Goal: Task Accomplishment & Management: Manage account settings

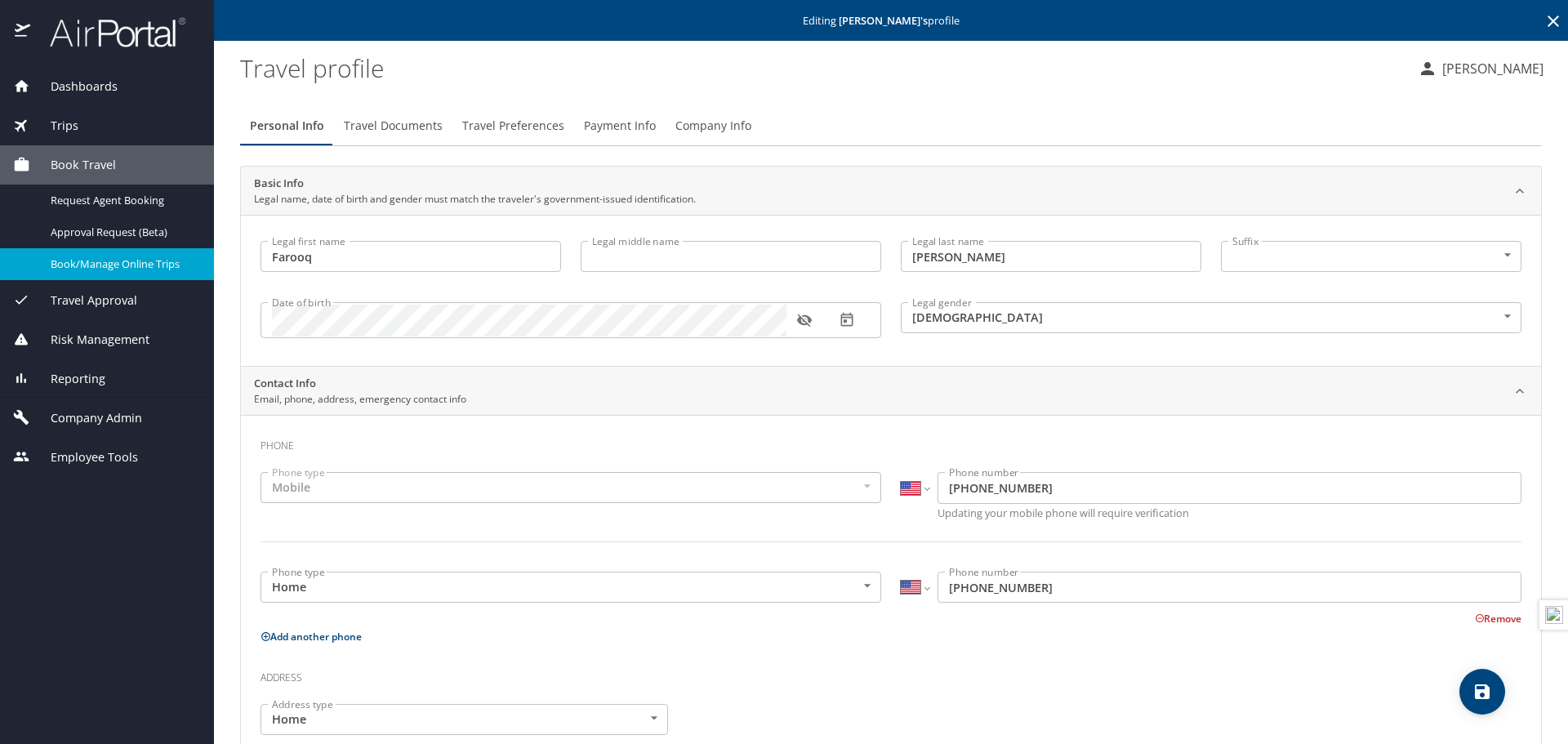
select select "US"
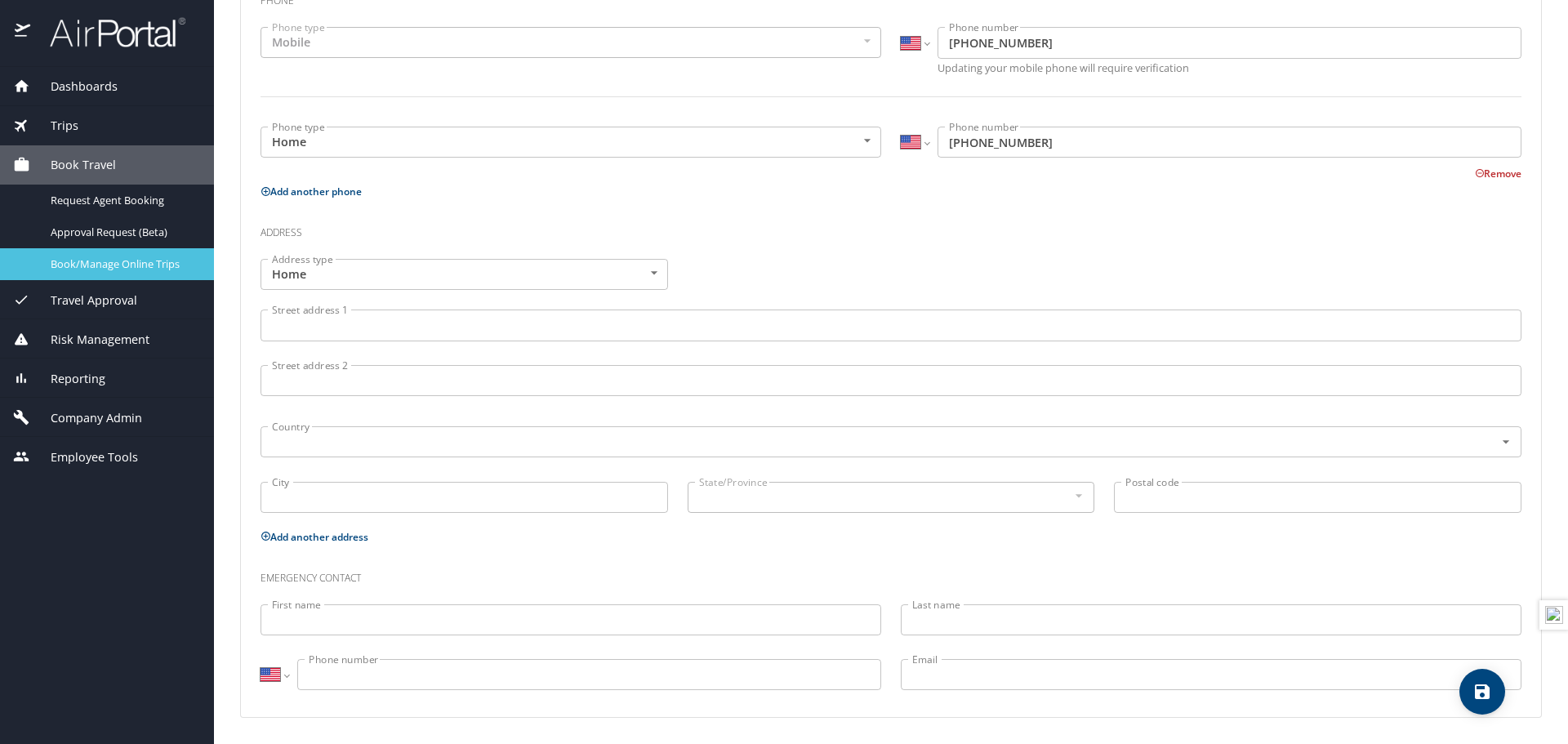
click at [62, 262] on span "Book/Manage Online Trips" at bounding box center [123, 264] width 144 height 15
click at [111, 422] on span "Company Admin" at bounding box center [86, 418] width 112 height 18
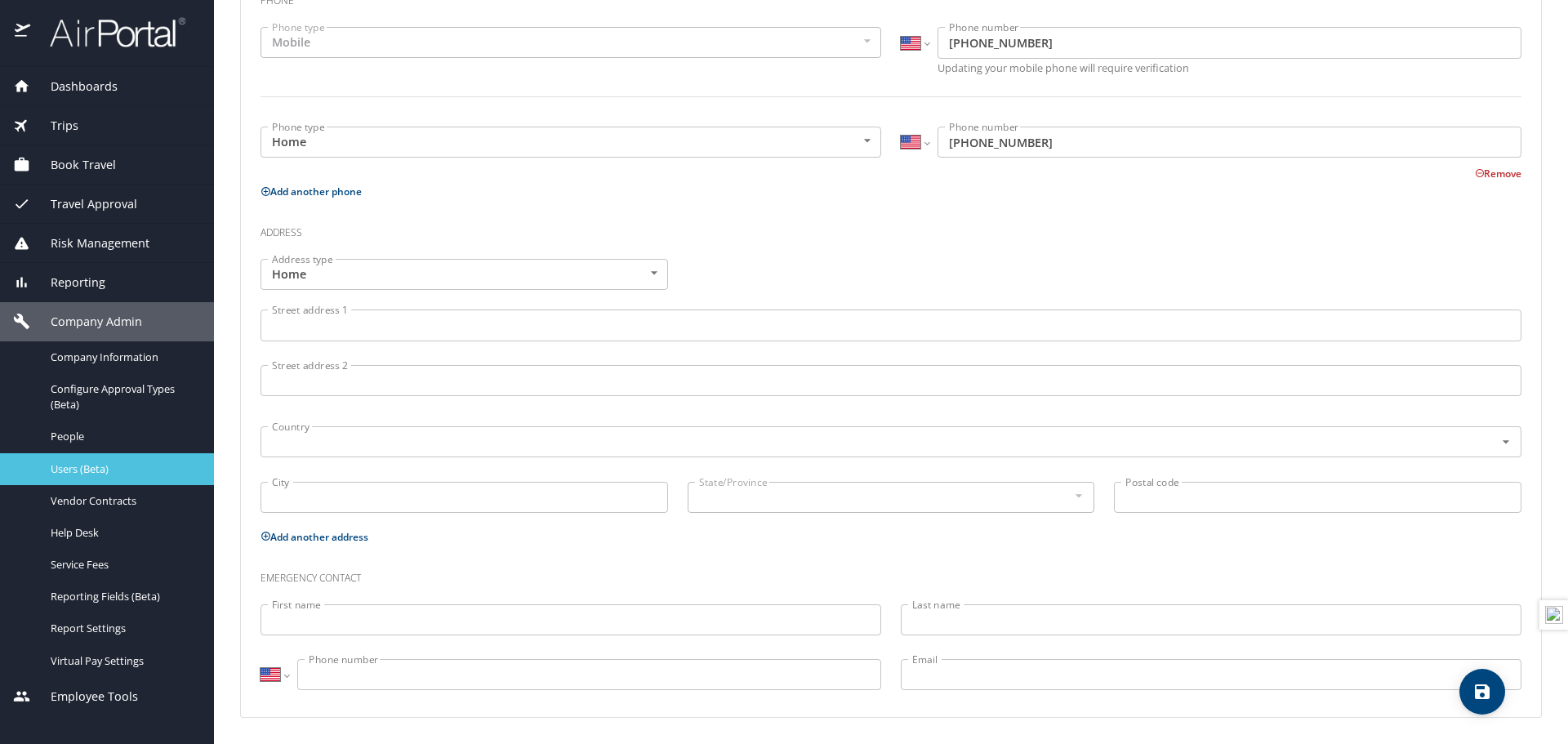
click at [92, 471] on span "Users (Beta)" at bounding box center [123, 470] width 144 height 15
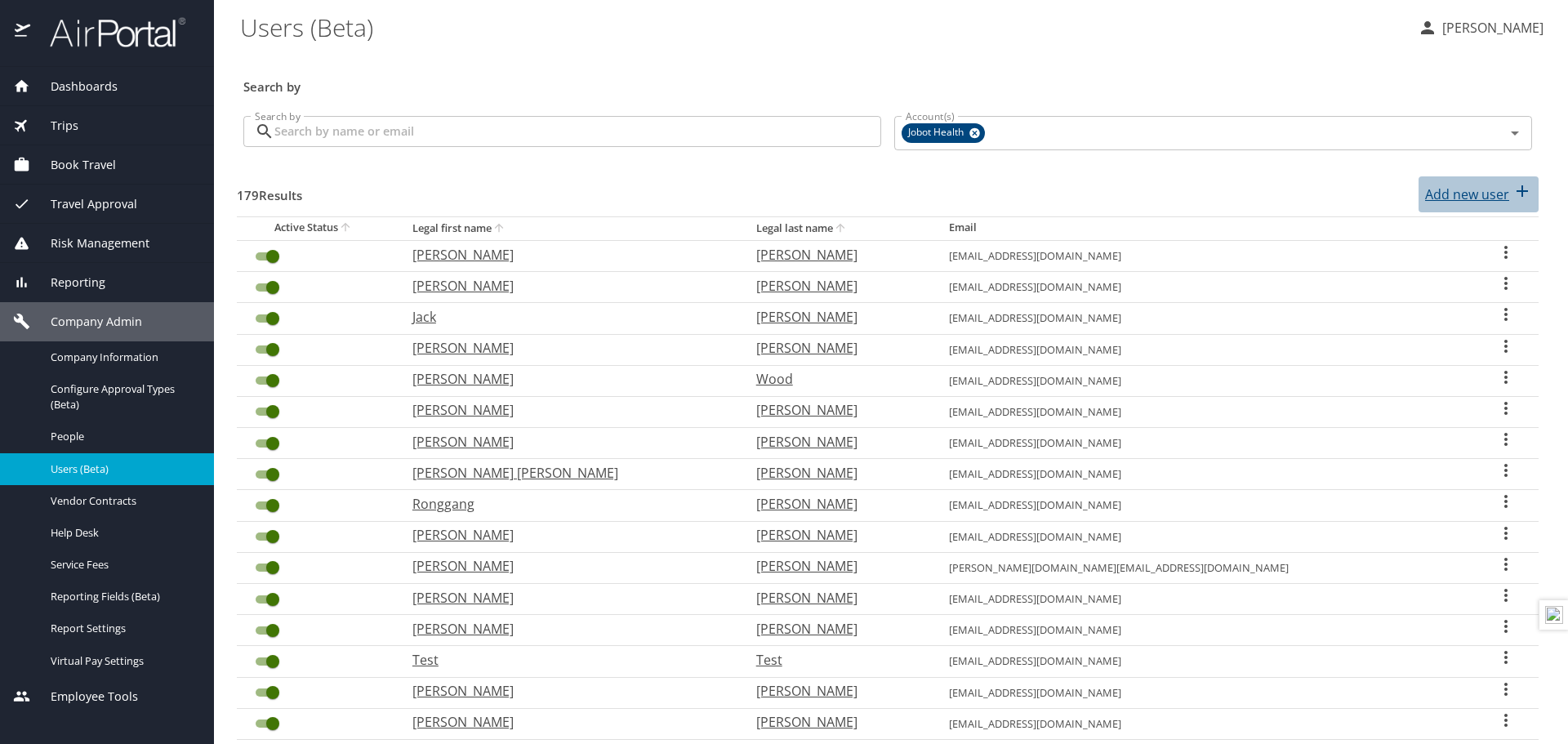
click at [1439, 189] on p "Add new user" at bounding box center [1467, 194] width 84 height 20
select select "US"
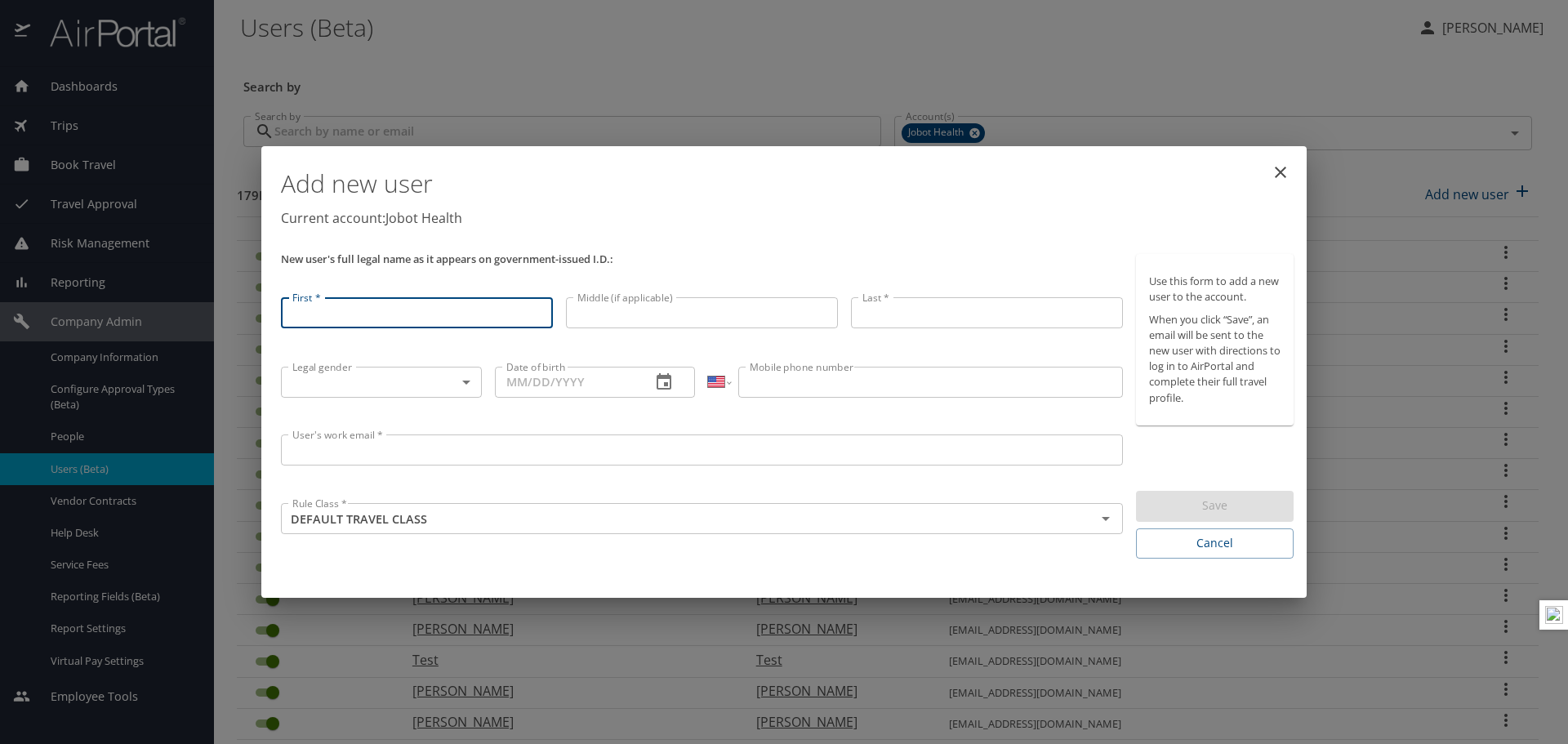
click at [315, 322] on input "First *" at bounding box center [416, 313] width 272 height 31
type input "Farooq"
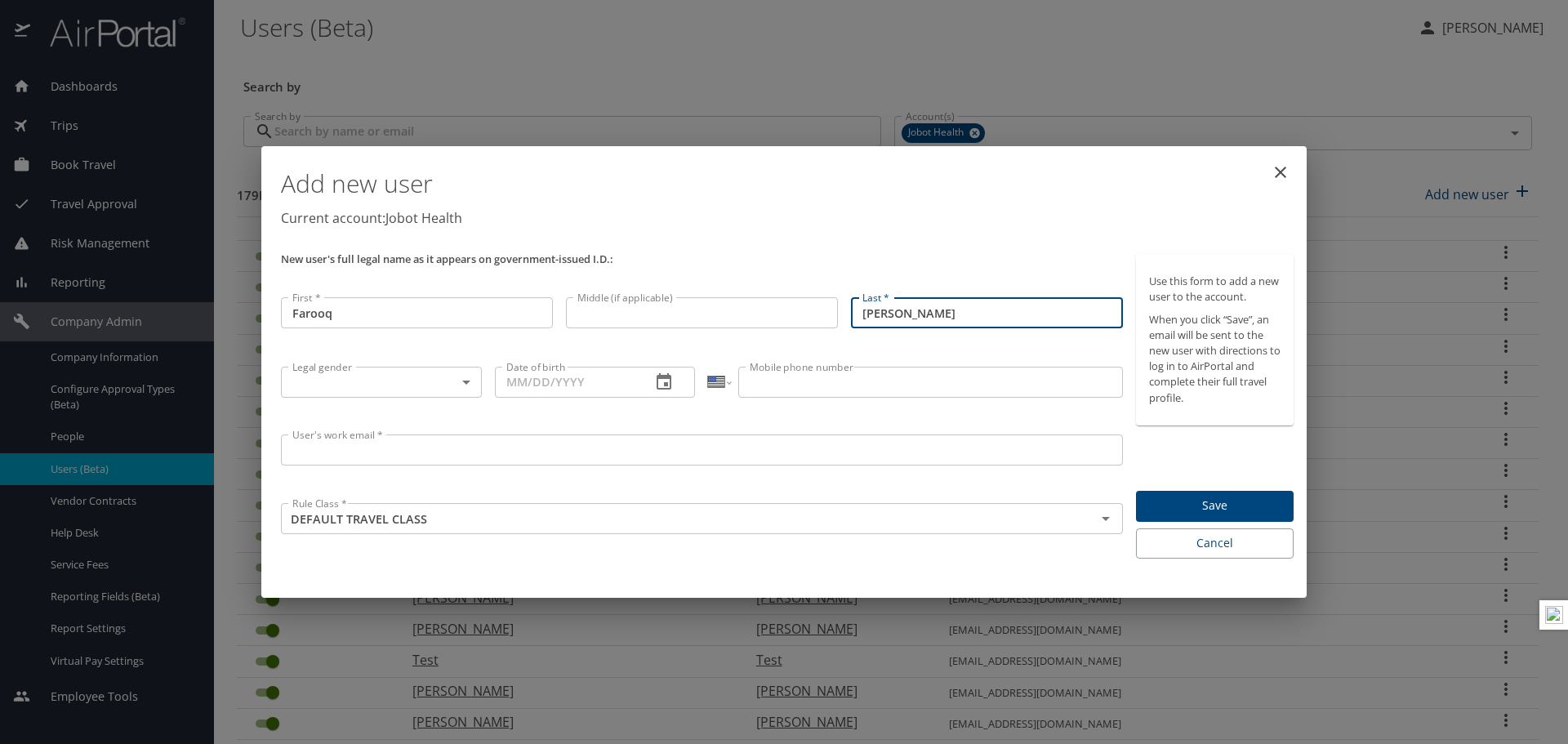
type input "Akbar"
click at [407, 376] on body "Dashboards AirPortal 360™ Manager My Travel Dashboard Trips Airtinerary® Lookup…" at bounding box center [784, 372] width 1568 height 744
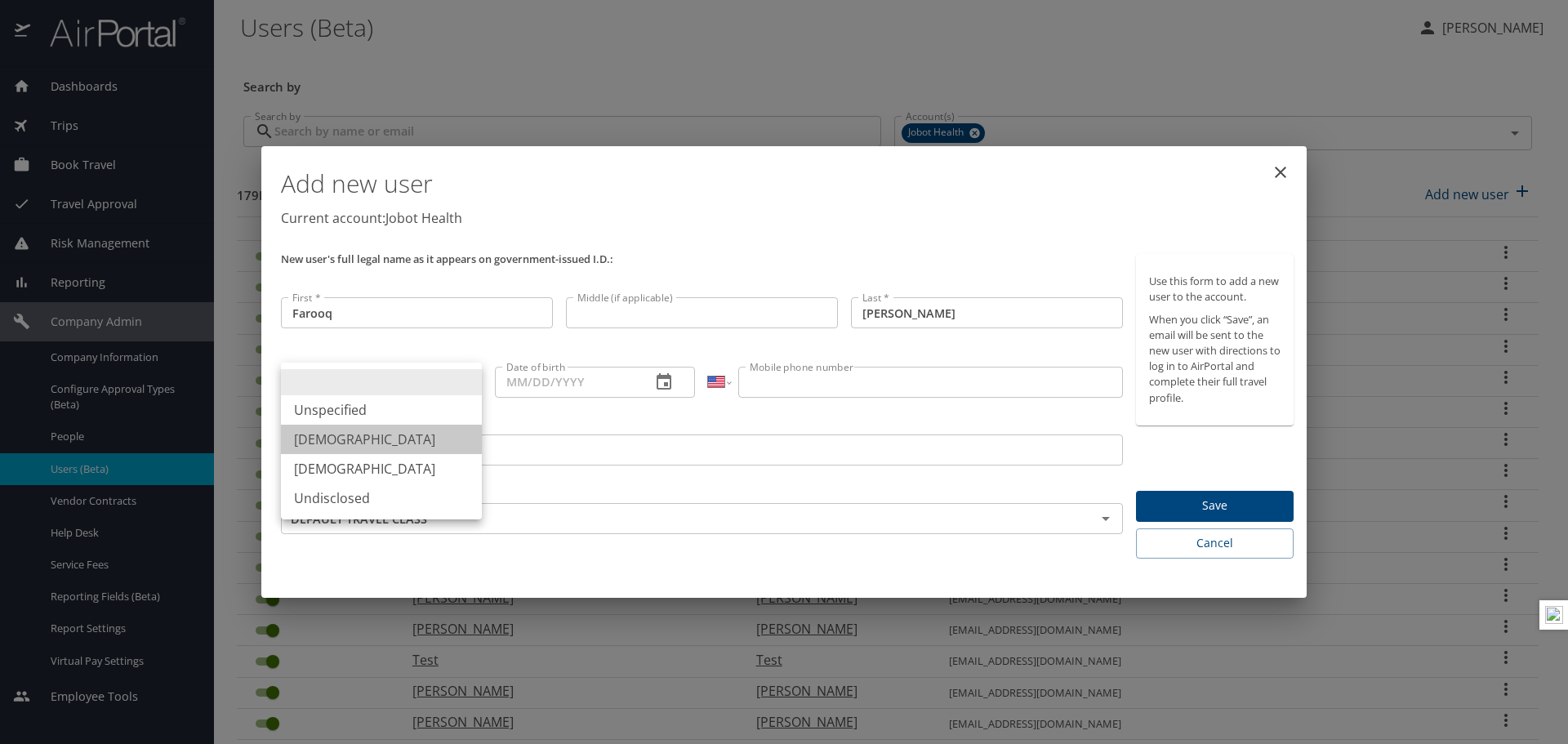
click at [376, 447] on li "Male" at bounding box center [381, 440] width 200 height 29
type input "Male"
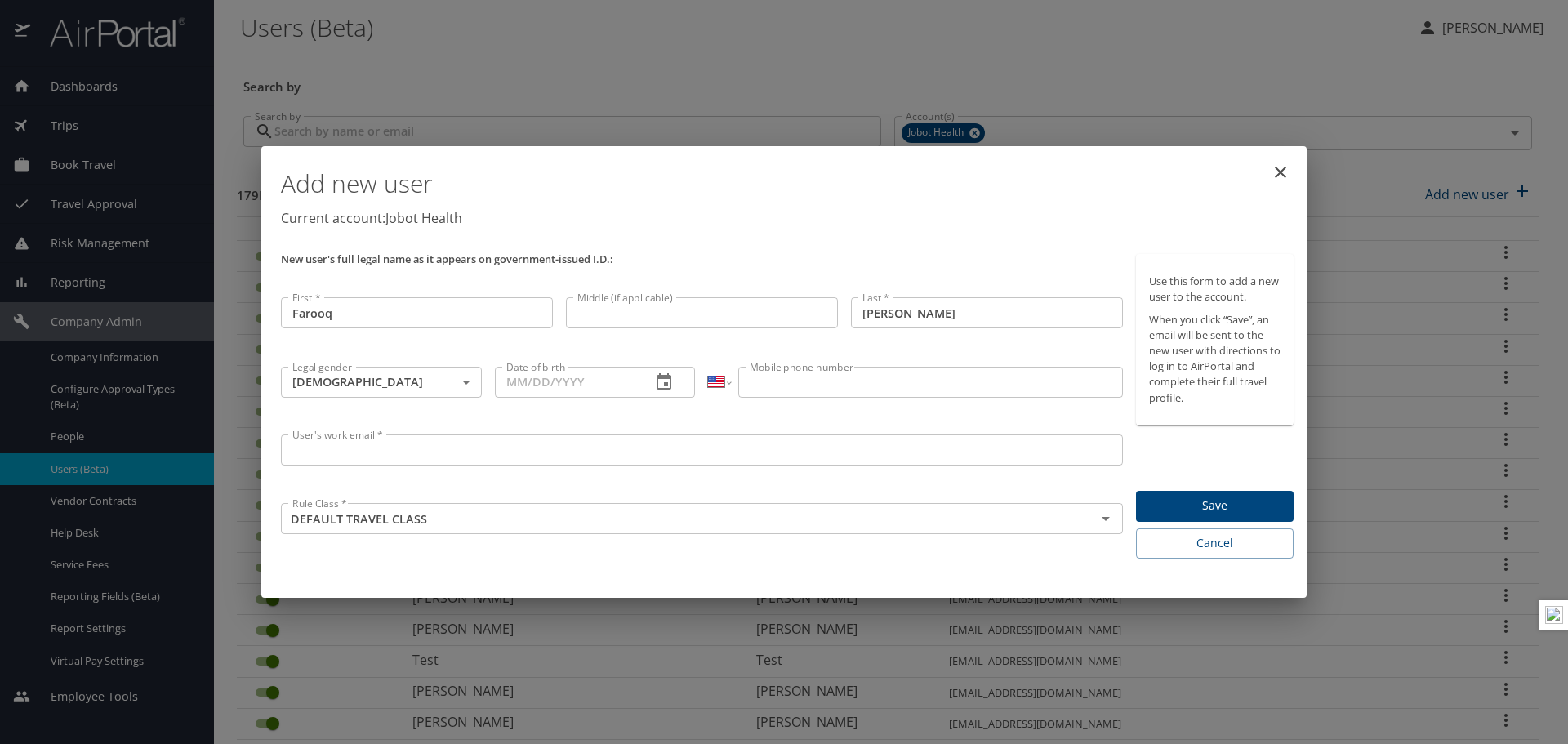
click at [555, 417] on div "Date of birth Date of birth" at bounding box center [595, 393] width 214 height 68
click at [518, 386] on input "Date of birth" at bounding box center [567, 382] width 144 height 31
type input "08/13/1959"
paste input "tel"
click at [909, 380] on input "Mobile phone number" at bounding box center [931, 382] width 384 height 31
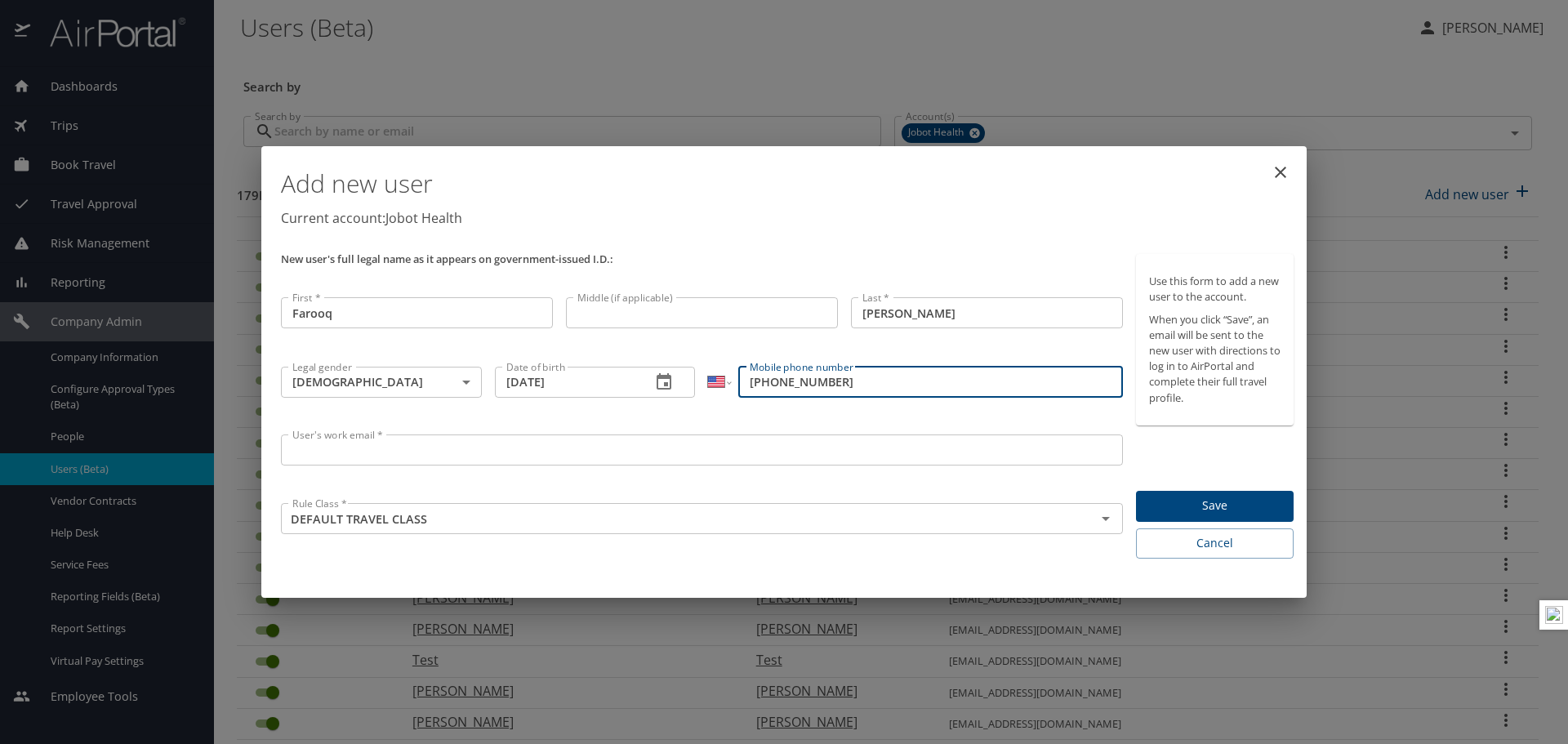
type input "(478) 318-1116"
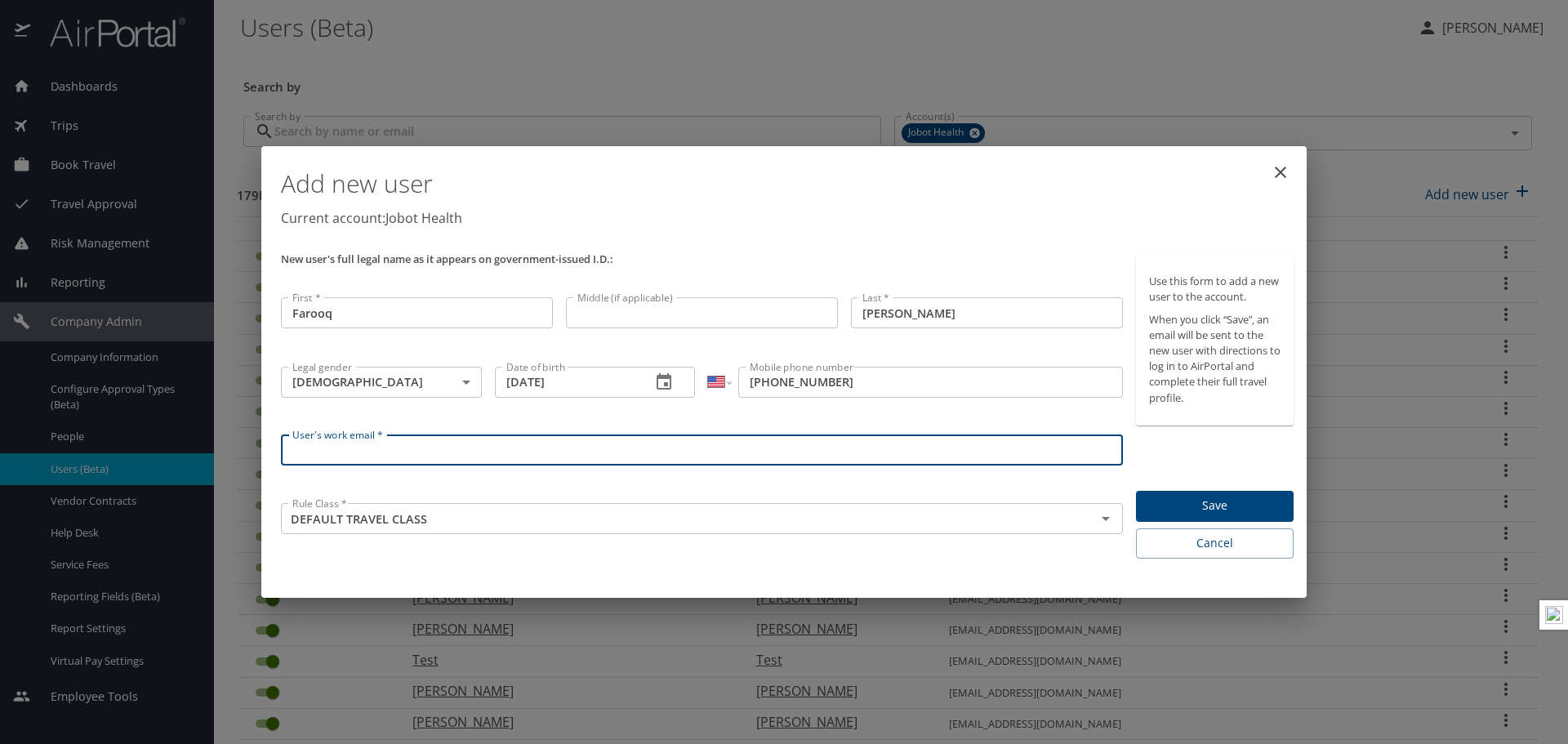
paste input "akbarcures@gmail.com"
type input "akbarcures@gmail.com"
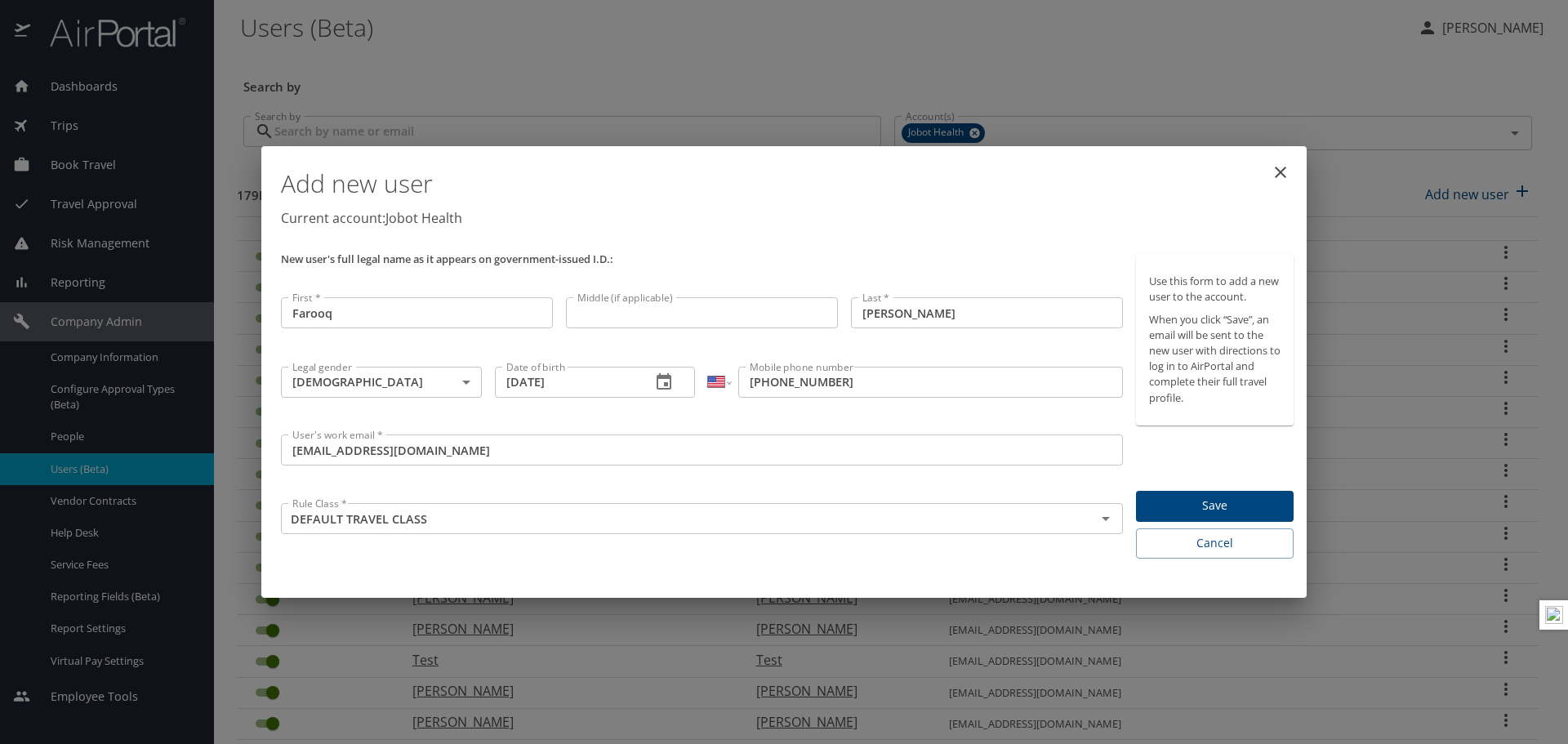
click at [856, 567] on div "Add new user Current account: Jobot Health New user's full legal name as it app…" at bounding box center [784, 372] width 1045 height 452
click at [1275, 504] on span "Save" at bounding box center [1214, 507] width 131 height 21
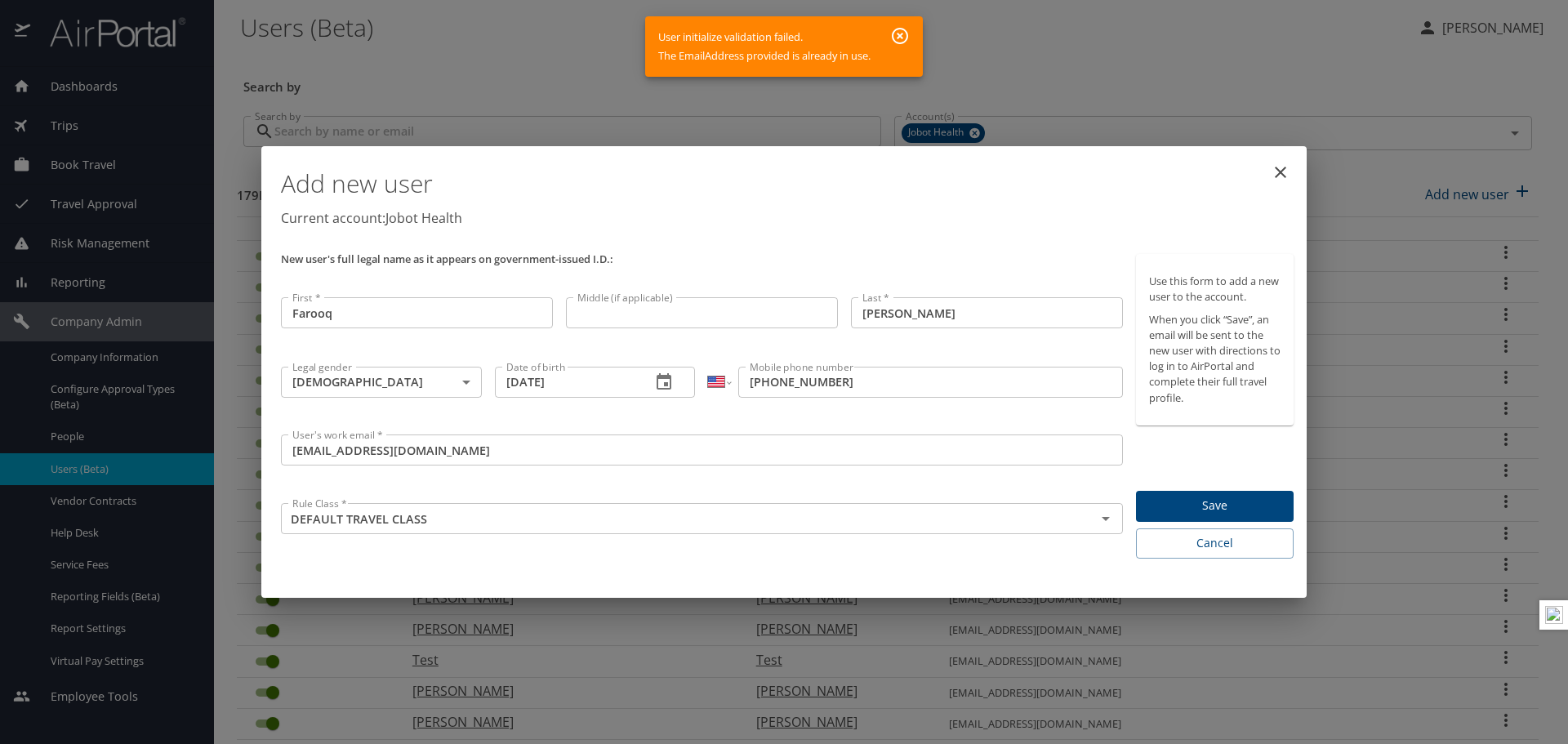
click at [906, 26] on button "button" at bounding box center [900, 36] width 33 height 29
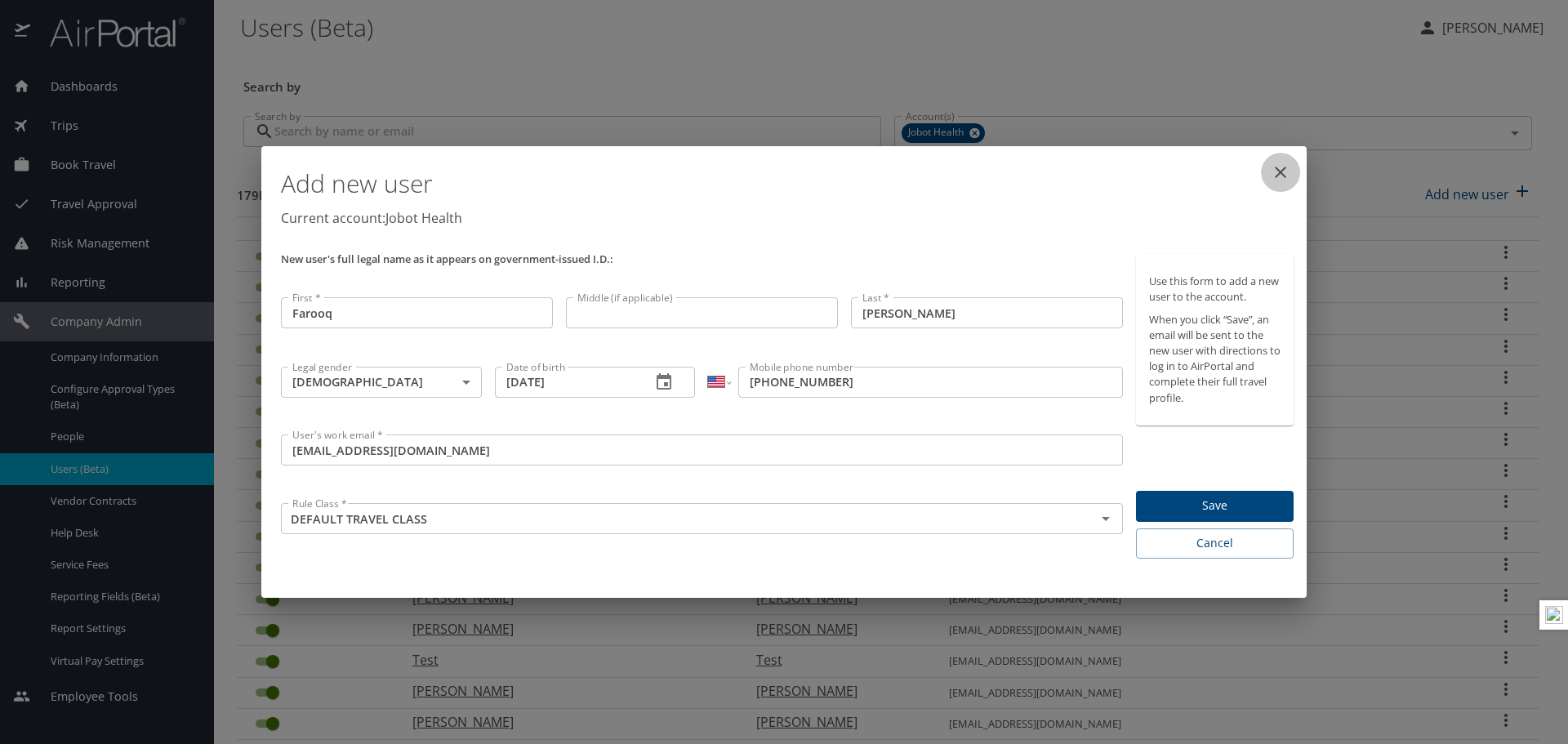
click at [1277, 168] on icon "close" at bounding box center [1280, 171] width 11 height 11
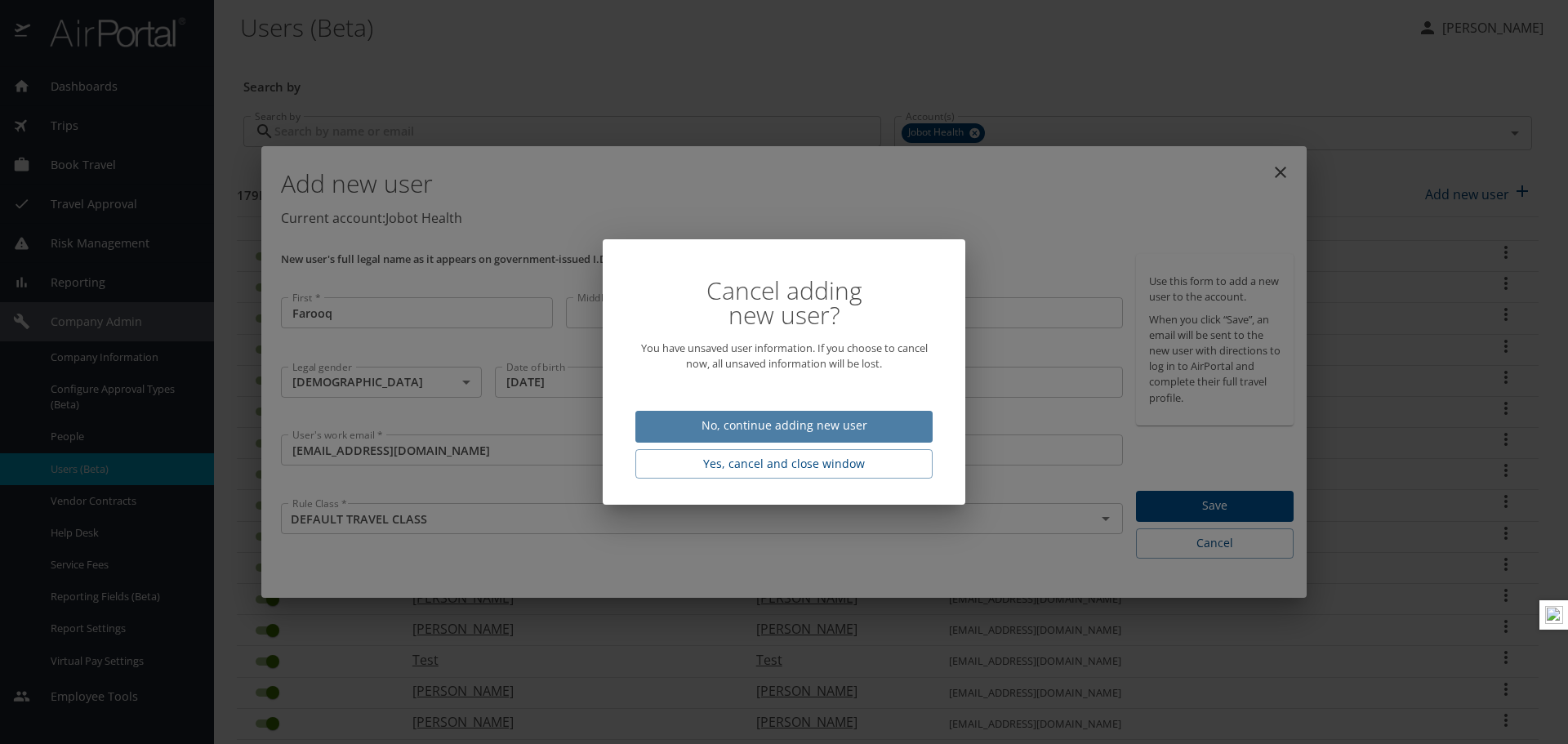
click at [795, 424] on span "No, continue adding new user" at bounding box center [784, 426] width 271 height 21
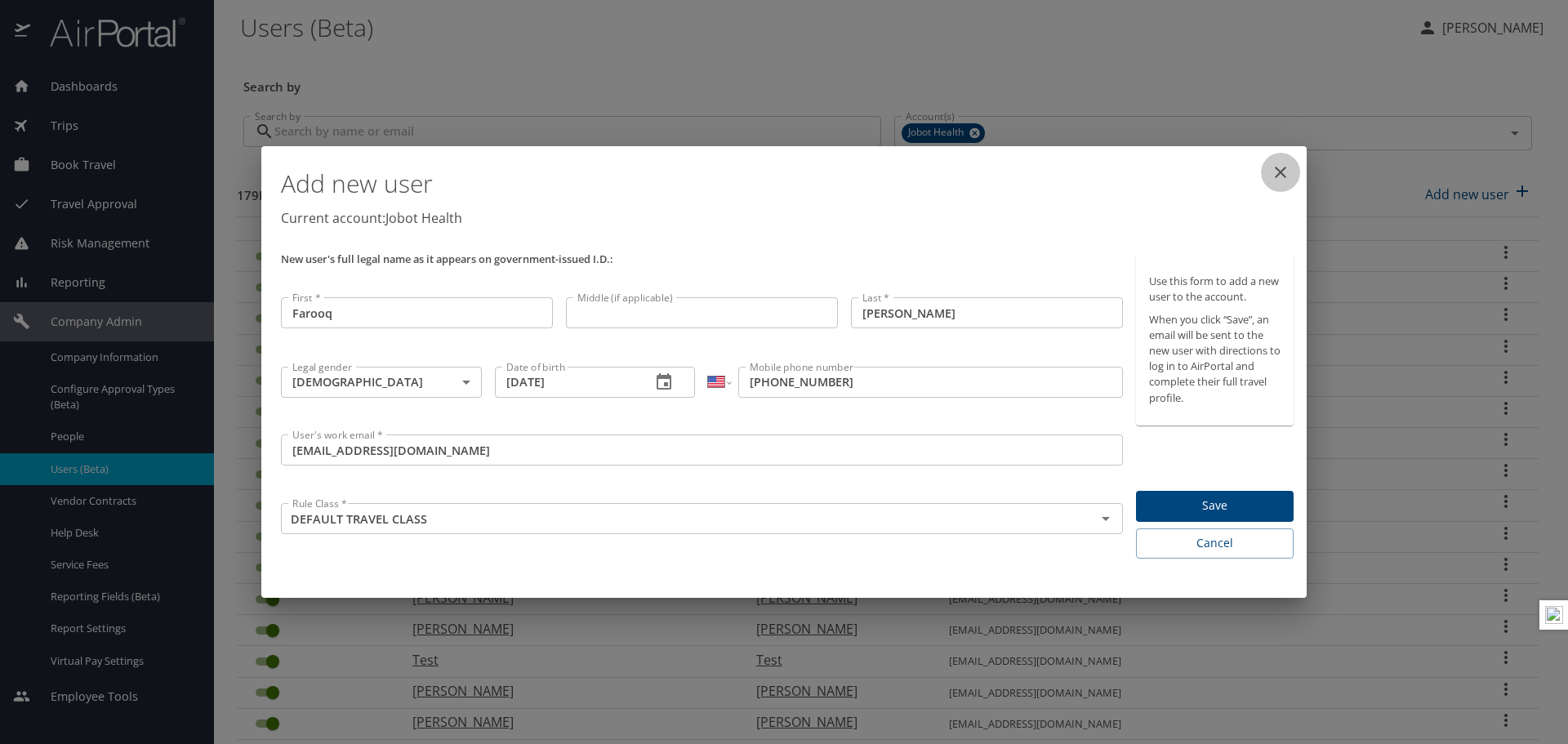
click at [1288, 170] on icon "close" at bounding box center [1280, 172] width 20 height 20
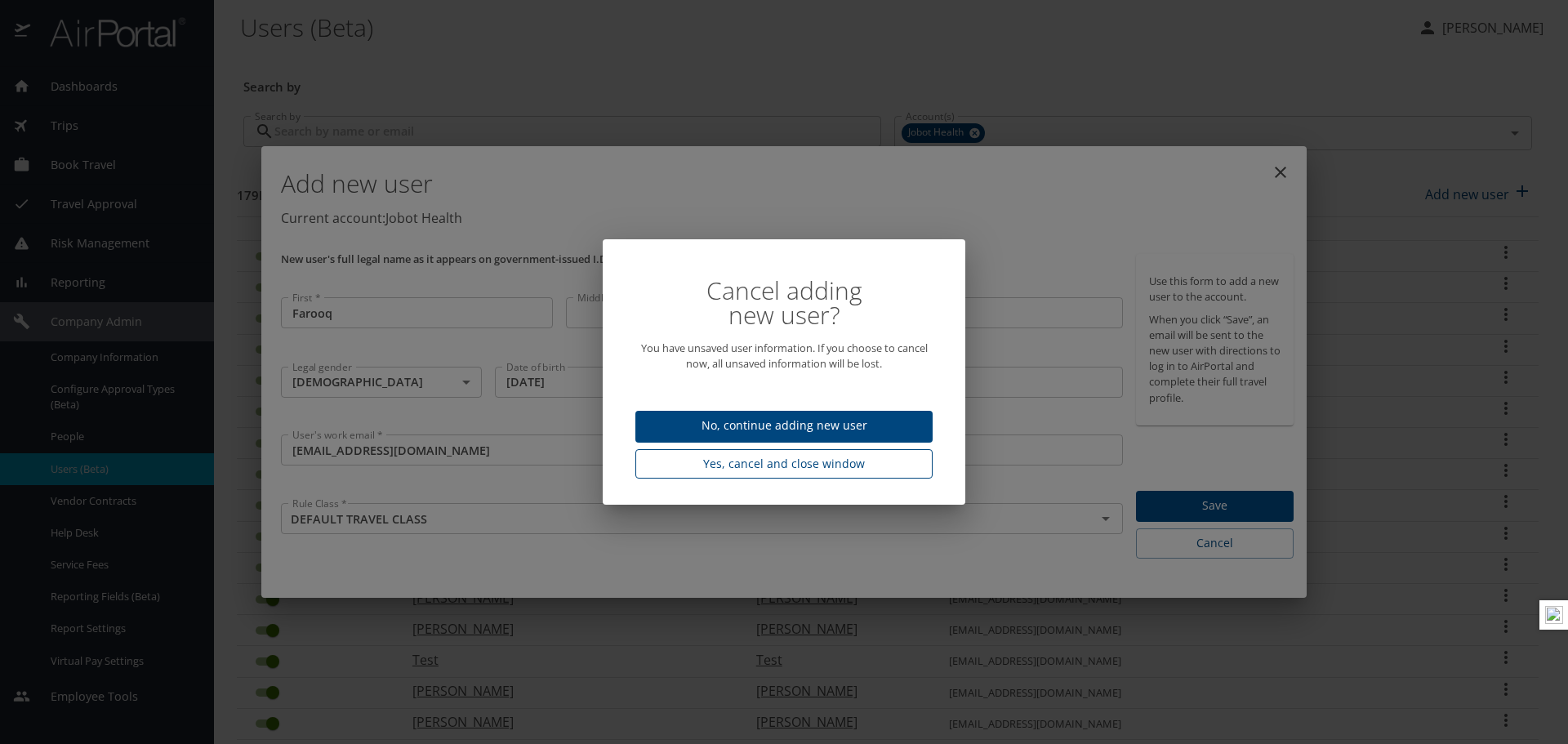
click at [881, 467] on span "Yes, cancel and close window" at bounding box center [784, 465] width 271 height 21
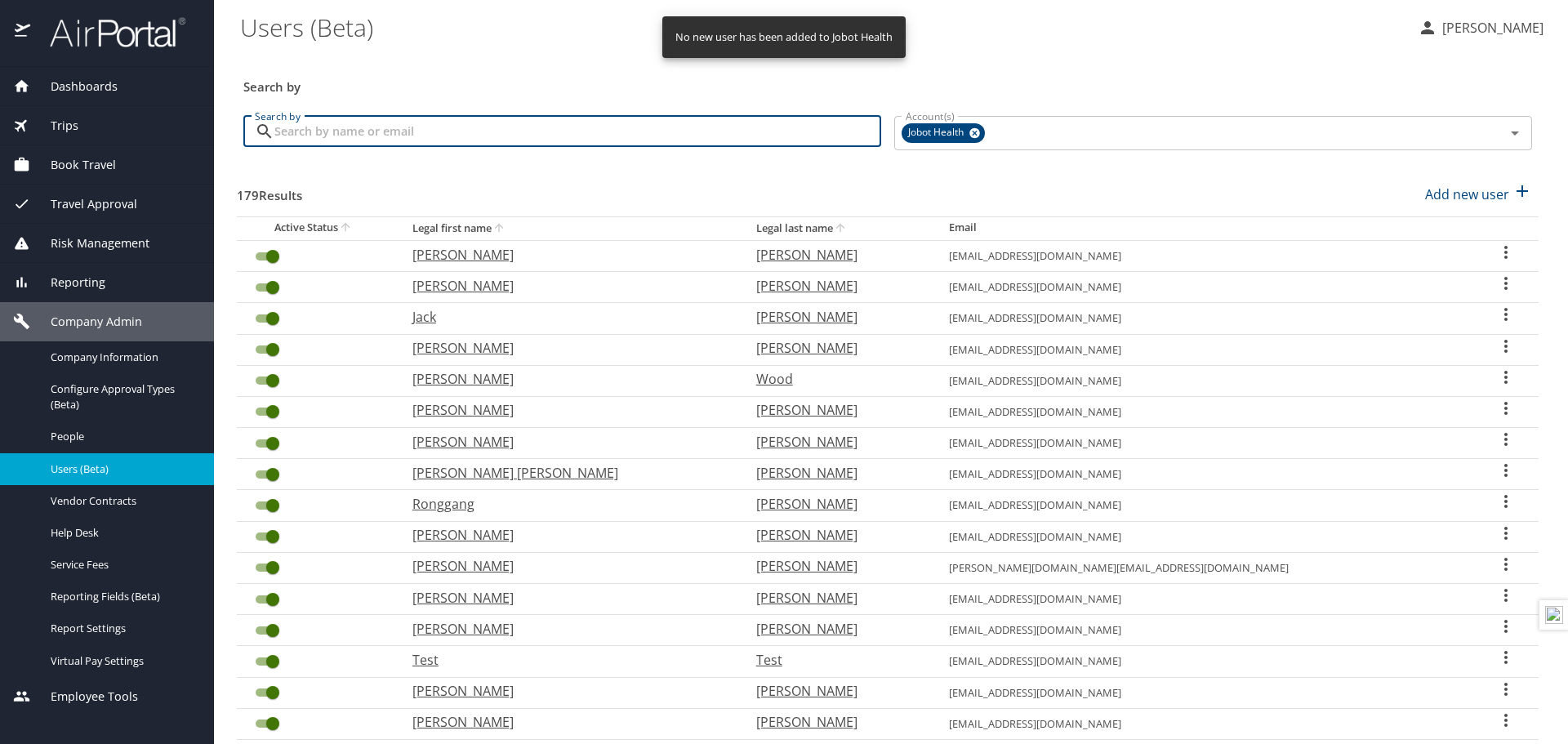
click at [325, 140] on input "Search by" at bounding box center [578, 131] width 607 height 31
type input "farooq"
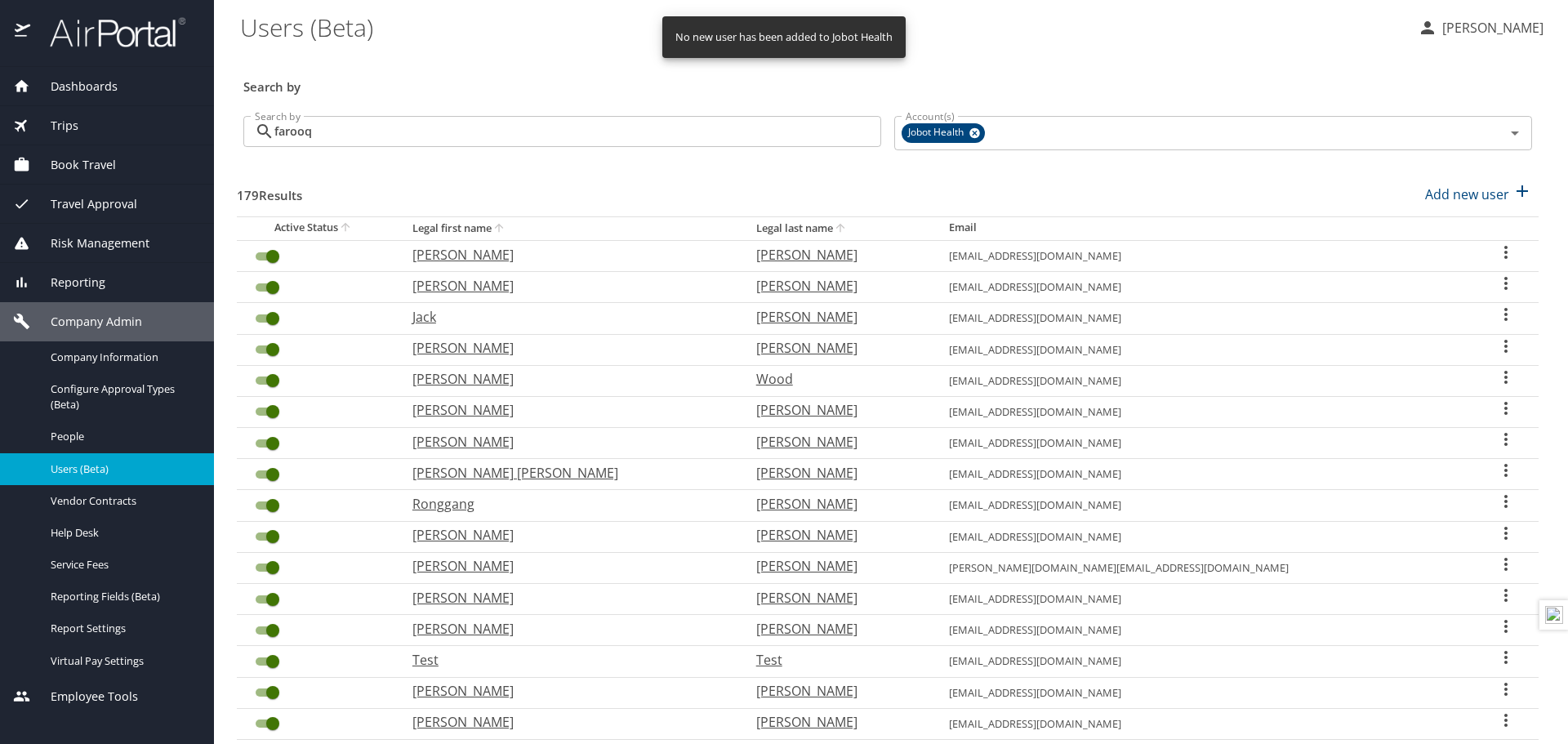
click at [685, 191] on div "179 Results Add new user" at bounding box center [887, 195] width 1302 height 61
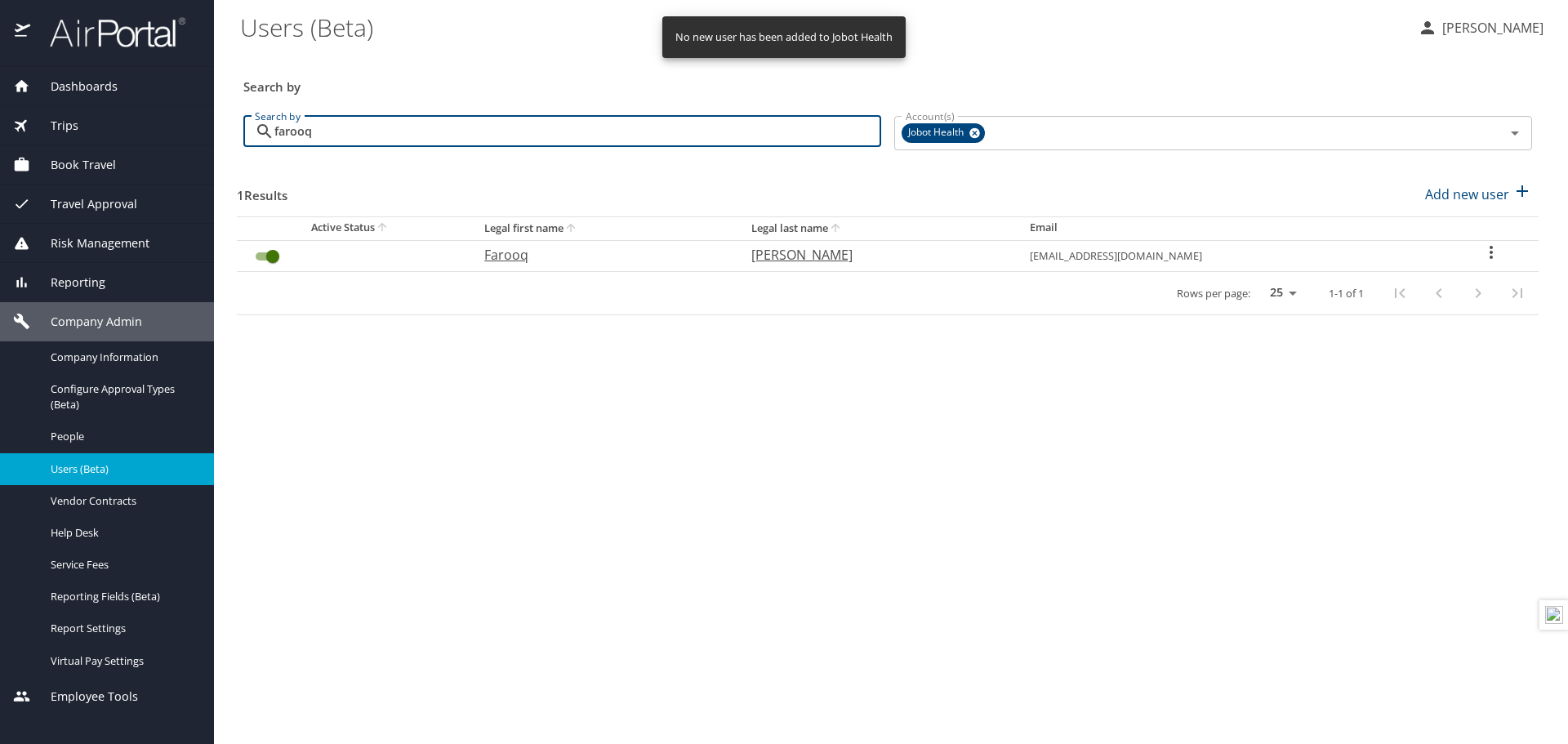
click at [513, 134] on input "farooq" at bounding box center [578, 131] width 607 height 31
click at [266, 261] on input "User Search Table" at bounding box center [272, 256] width 59 height 20
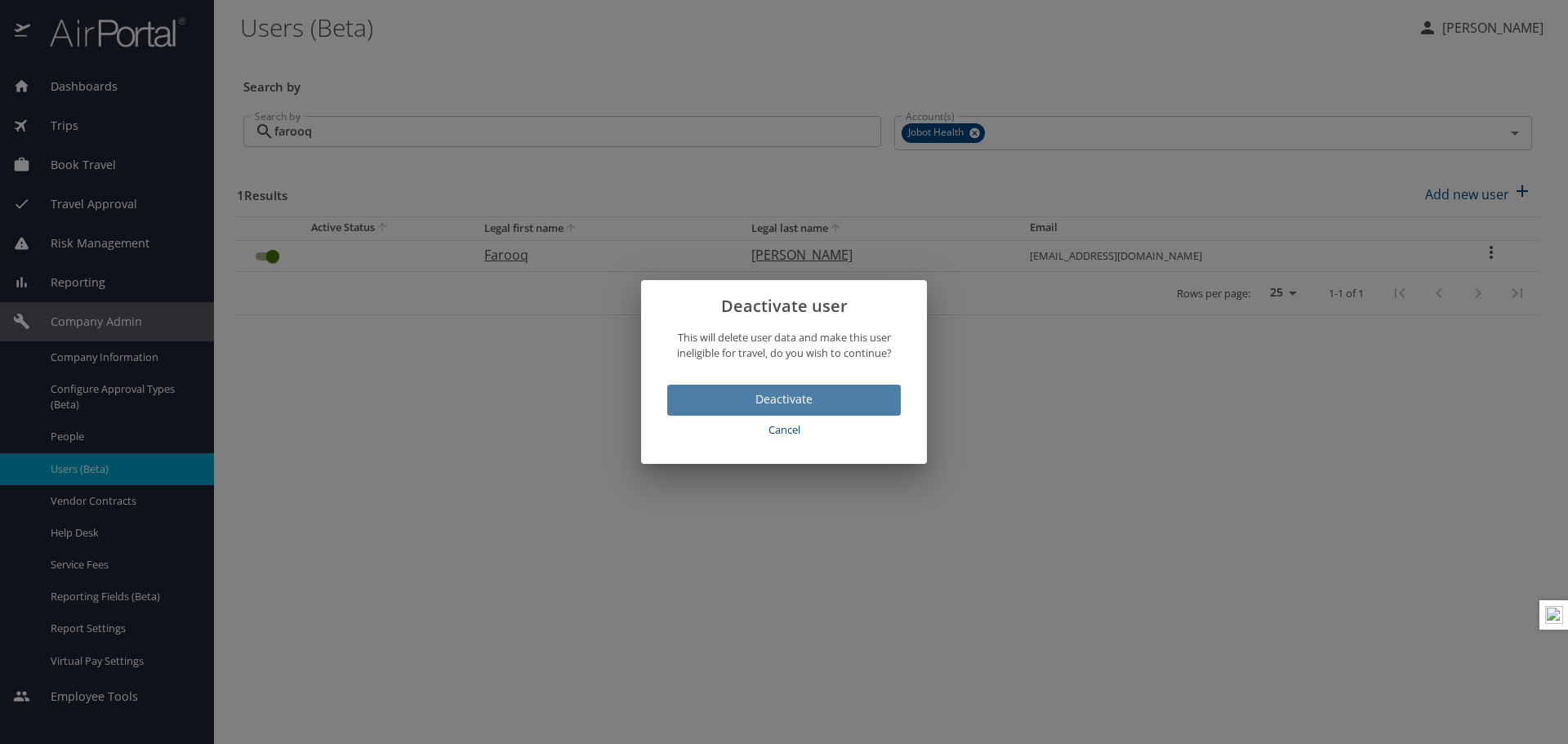
click at [745, 409] on span "Deactivate" at bounding box center [784, 400] width 207 height 21
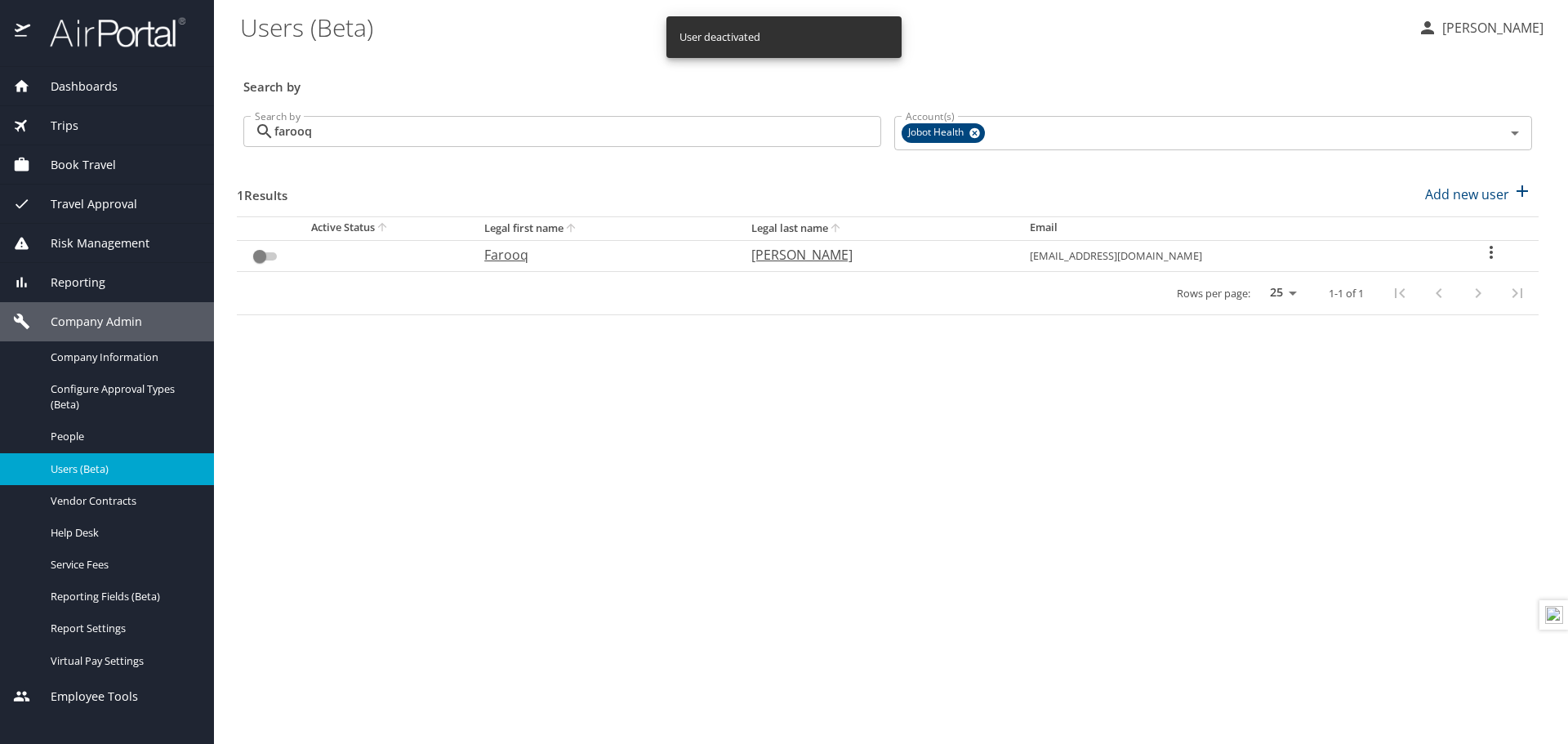
click at [258, 256] on input "User Search Table" at bounding box center [260, 256] width 59 height 20
checkbox input "false"
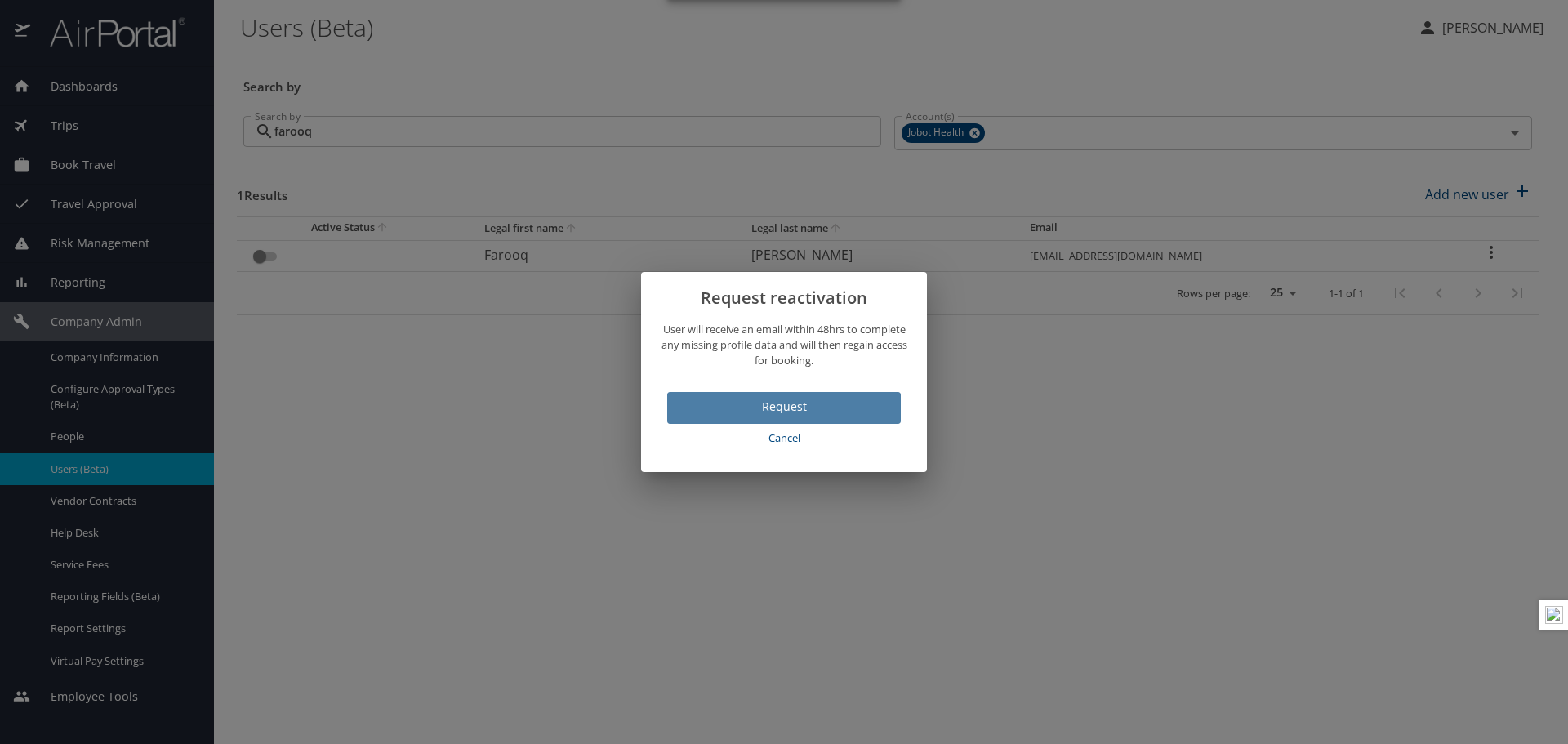
click at [696, 393] on button "Request" at bounding box center [784, 408] width 234 height 32
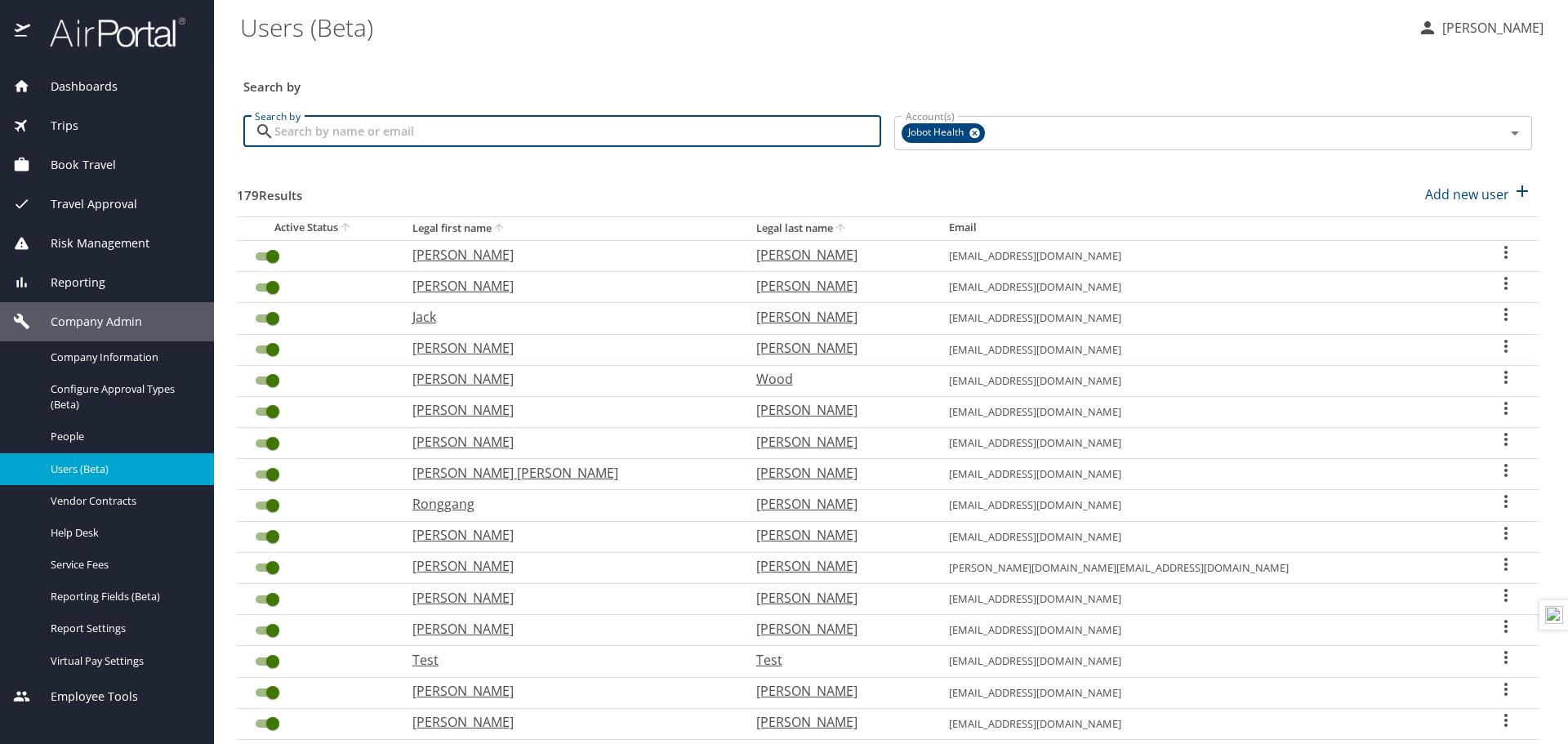
click at [309, 140] on input "Search by" at bounding box center [578, 131] width 607 height 31
type input "farooq"
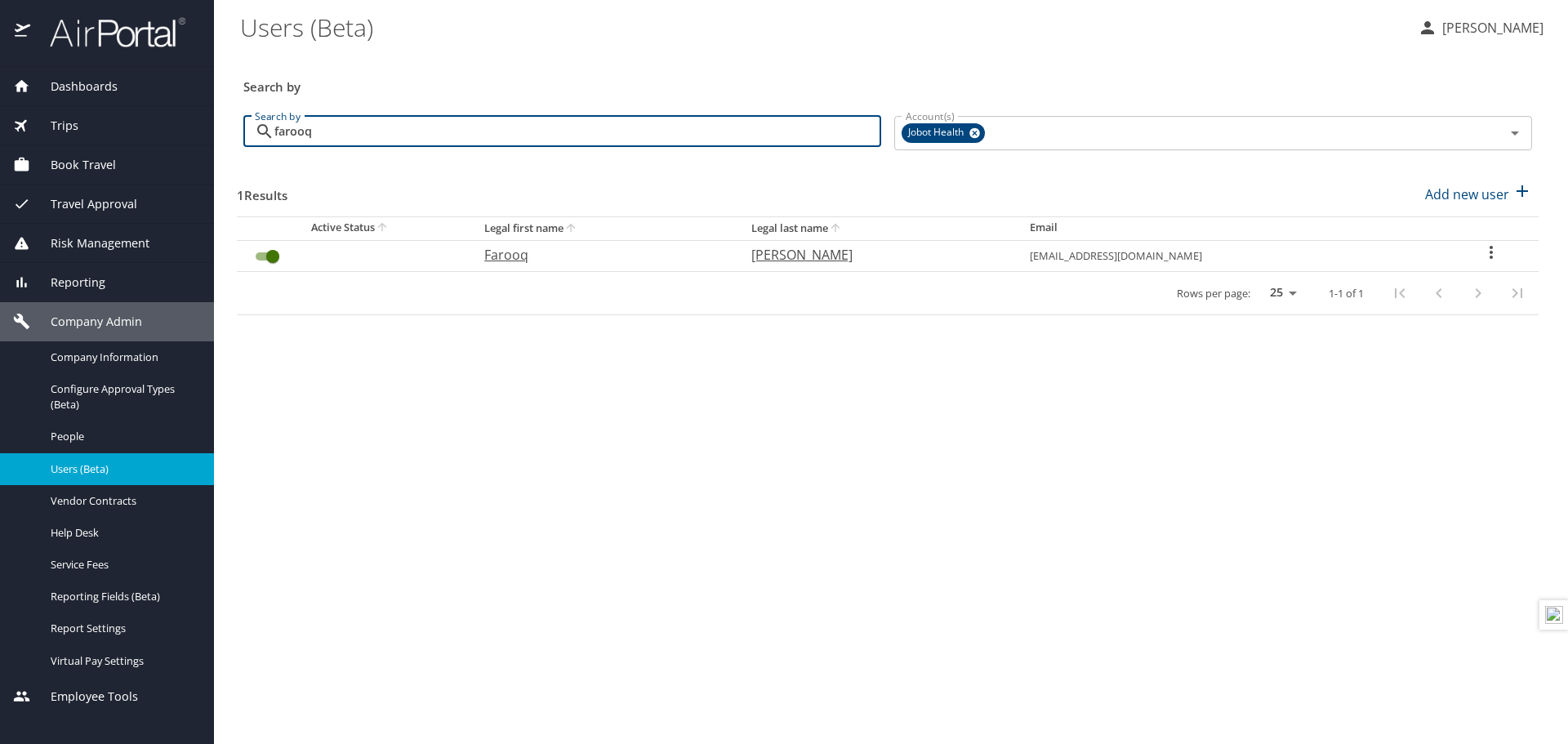
click at [373, 132] on input "farooq" at bounding box center [578, 131] width 607 height 31
click at [975, 133] on icon at bounding box center [974, 133] width 12 height 18
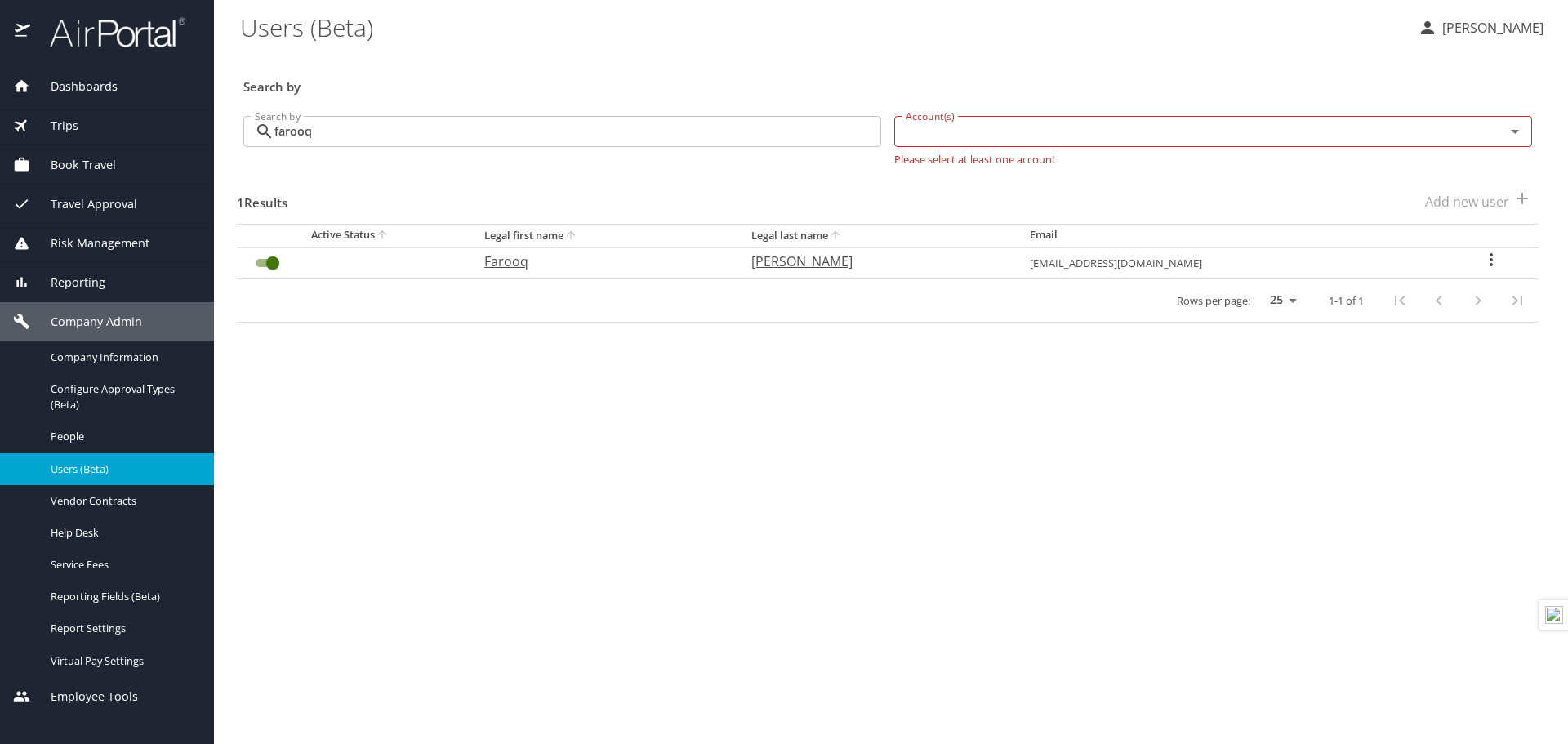
click at [815, 263] on td "Akbar" at bounding box center [877, 263] width 278 height 31
click at [840, 261] on p "Akbar" at bounding box center [874, 261] width 246 height 20
select select "US"
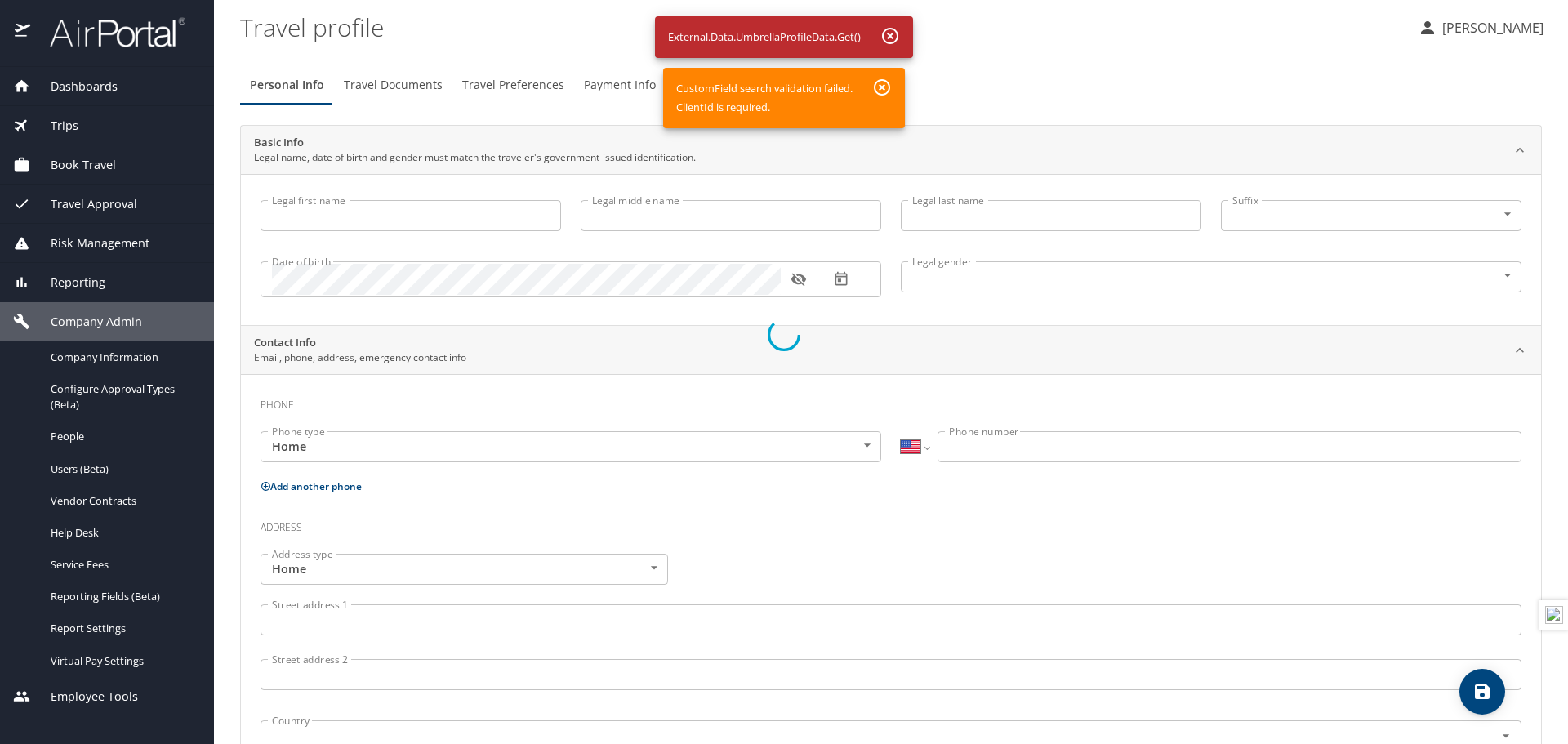
click at [883, 90] on div at bounding box center [784, 334] width 1568 height 819
click at [901, 28] on div at bounding box center [784, 334] width 1568 height 819
click at [883, 33] on div at bounding box center [784, 334] width 1568 height 819
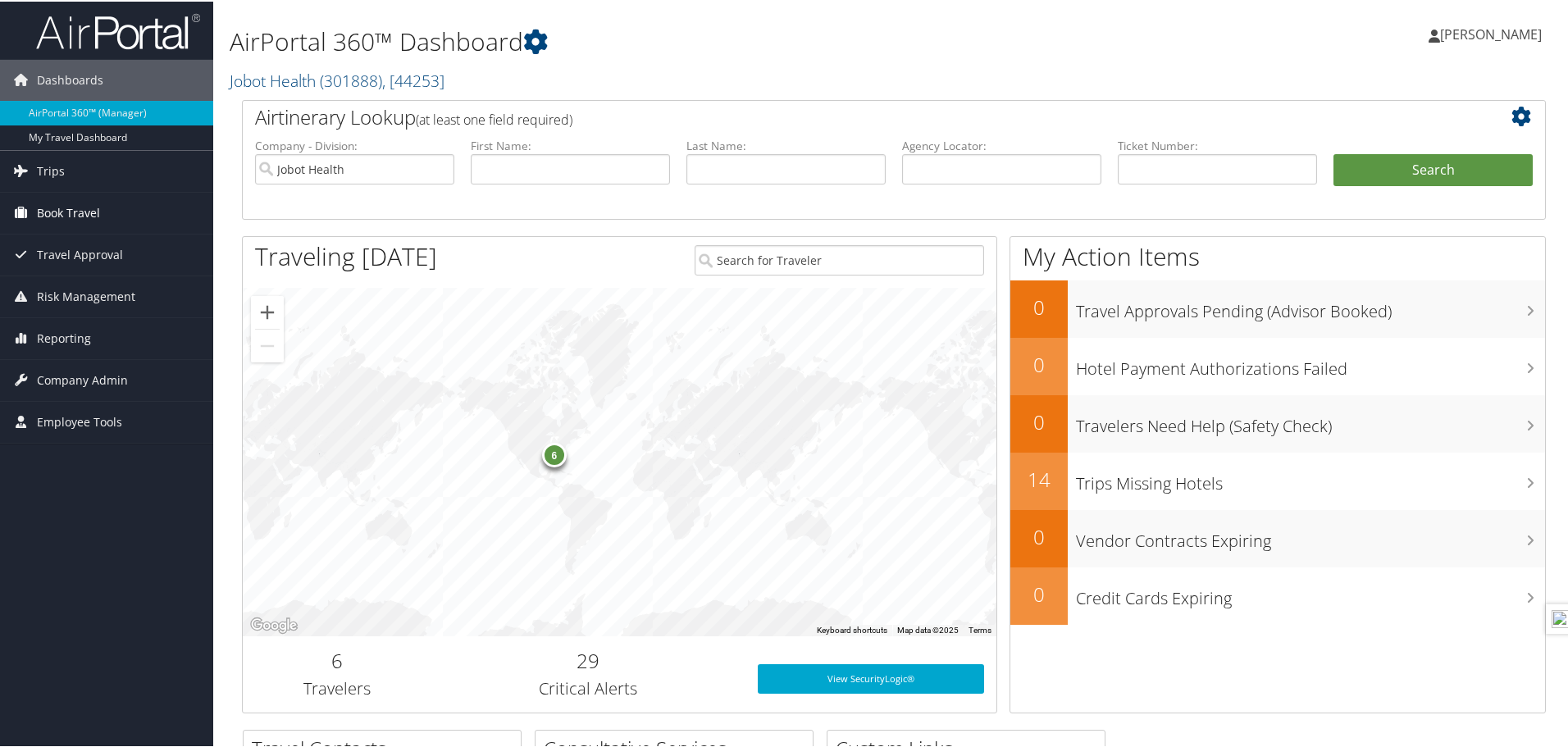
click at [61, 221] on span "Book Travel" at bounding box center [68, 212] width 63 height 41
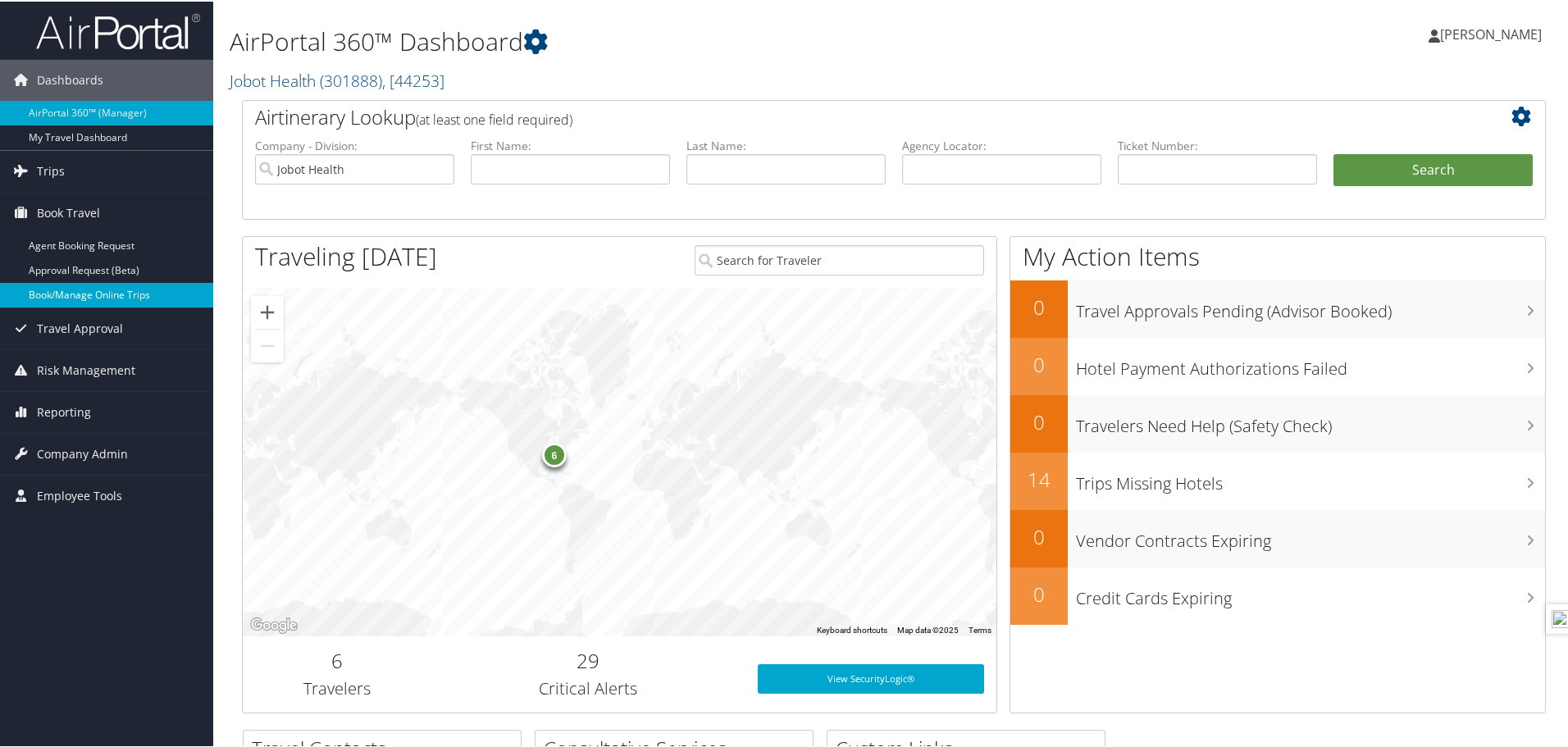
click at [65, 292] on link "Book/Manage Online Trips" at bounding box center [107, 293] width 213 height 25
